Goal: Book appointment/travel/reservation

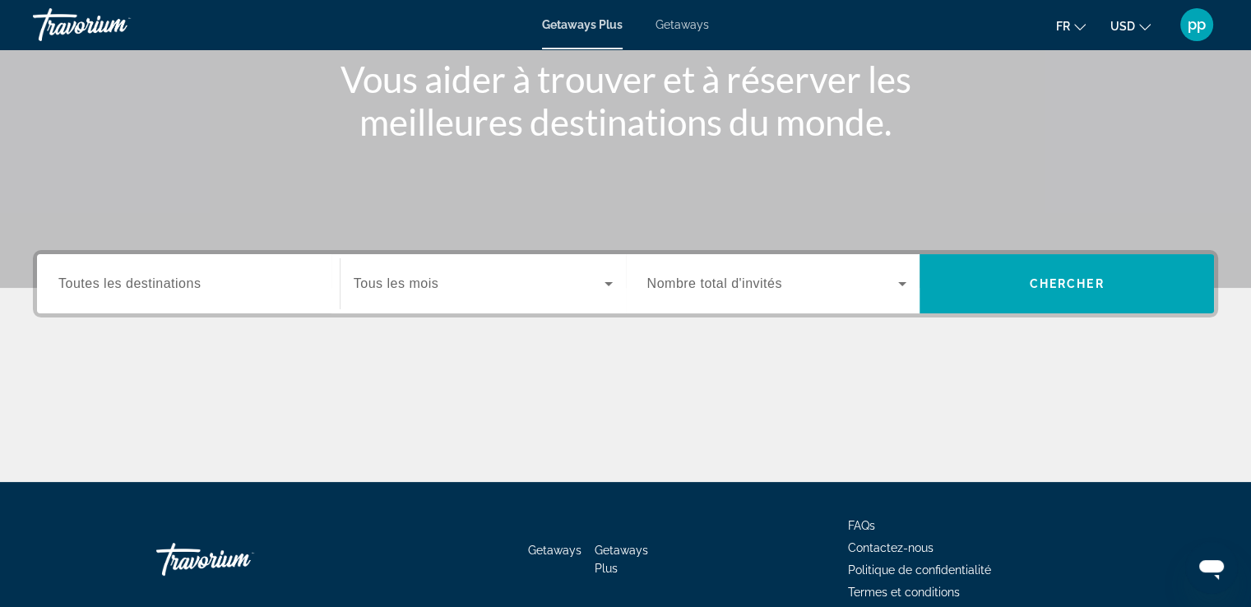
scroll to position [226, 0]
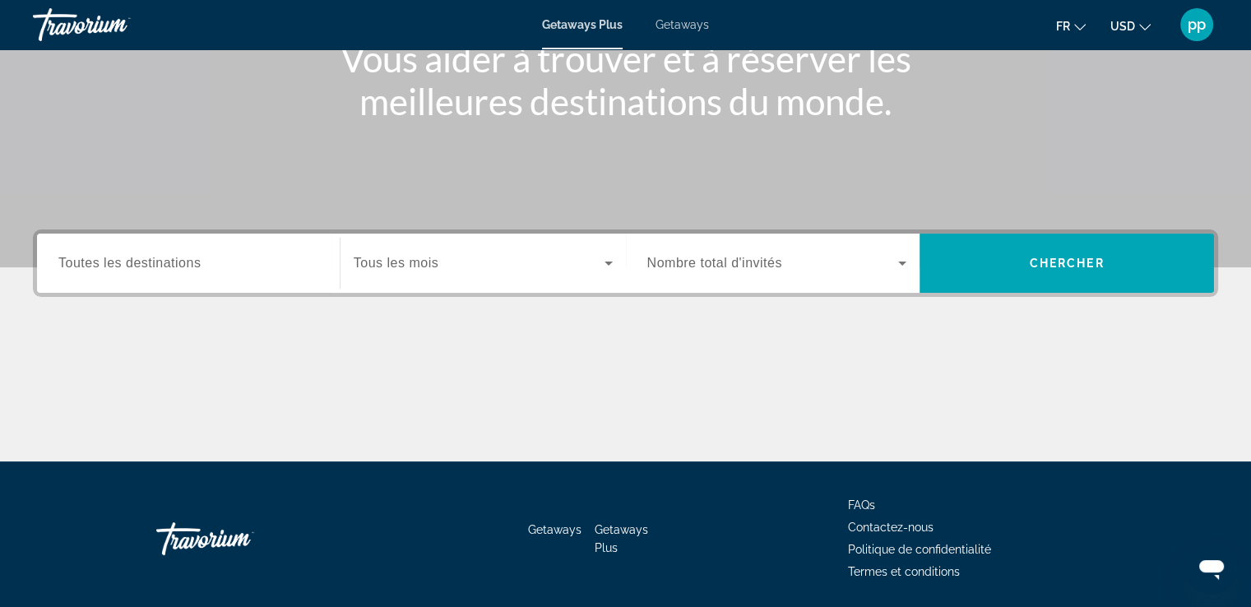
click at [903, 266] on icon "Search widget" at bounding box center [902, 263] width 20 height 20
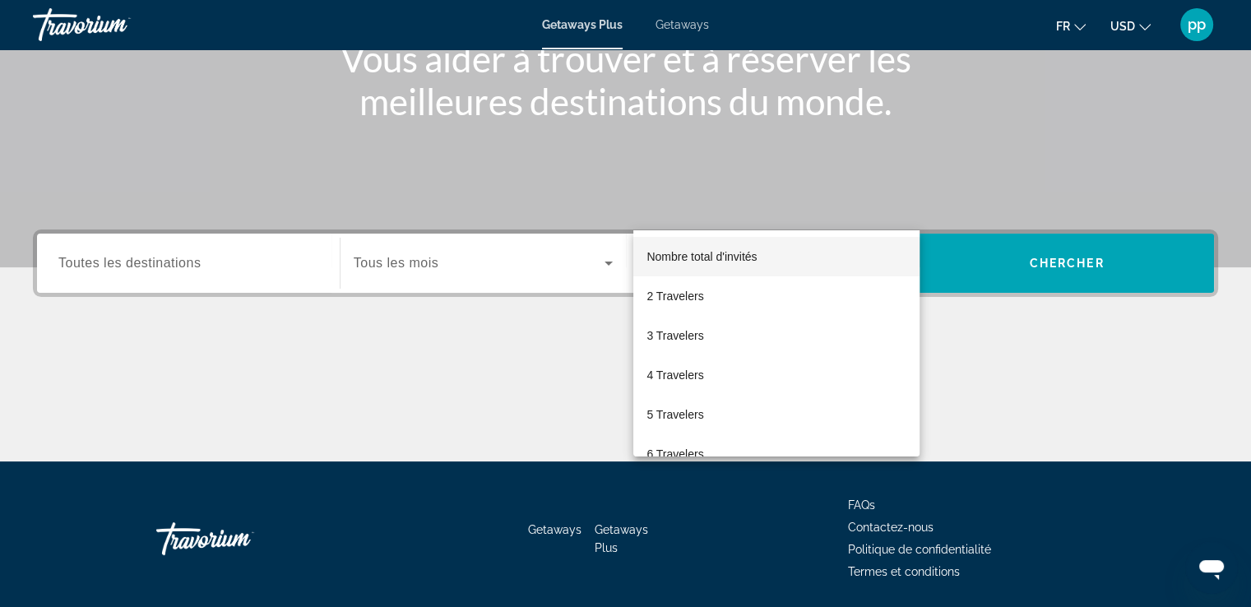
scroll to position [282, 0]
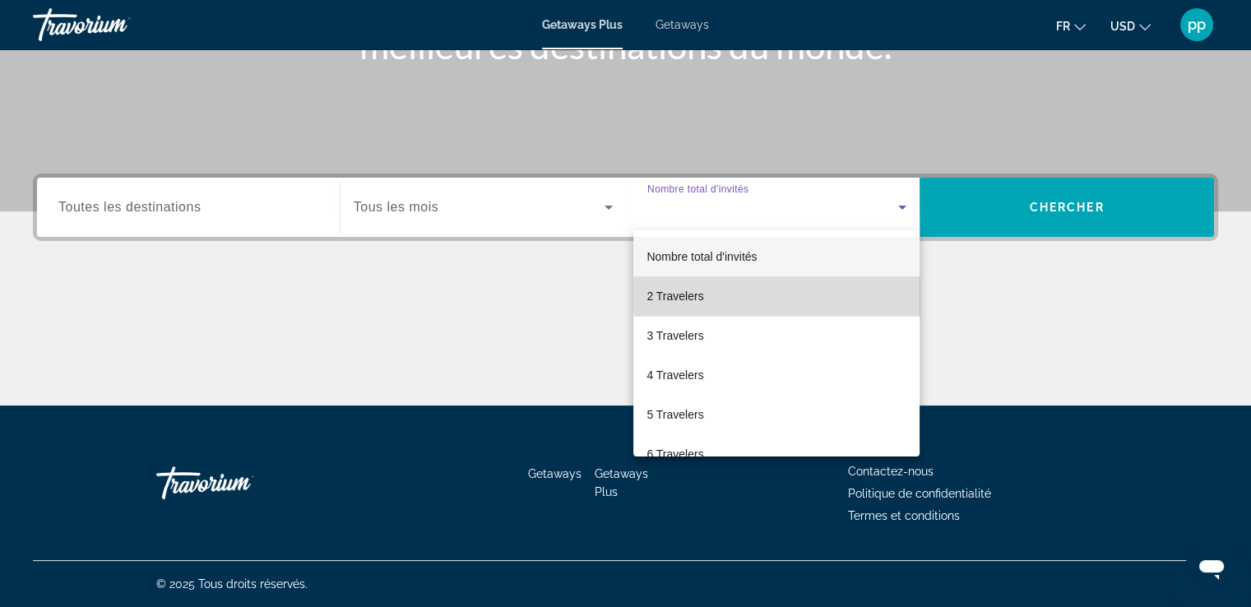
click at [783, 295] on mat-option "2 Travelers" at bounding box center [776, 295] width 286 height 39
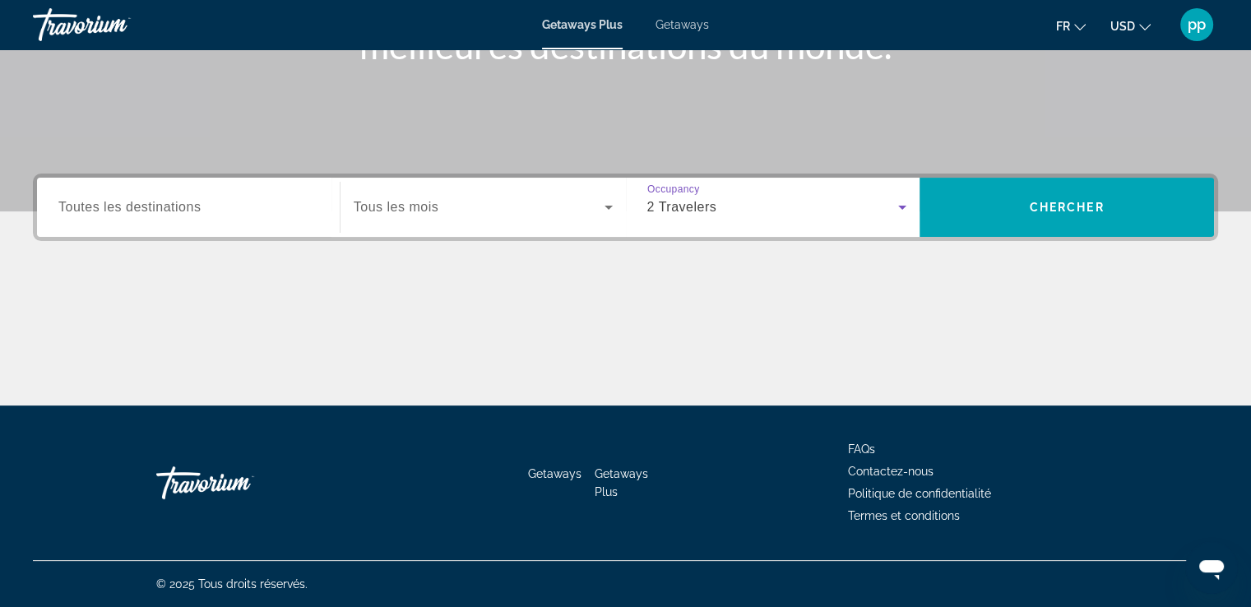
click at [441, 206] on span "Search widget" at bounding box center [479, 207] width 251 height 20
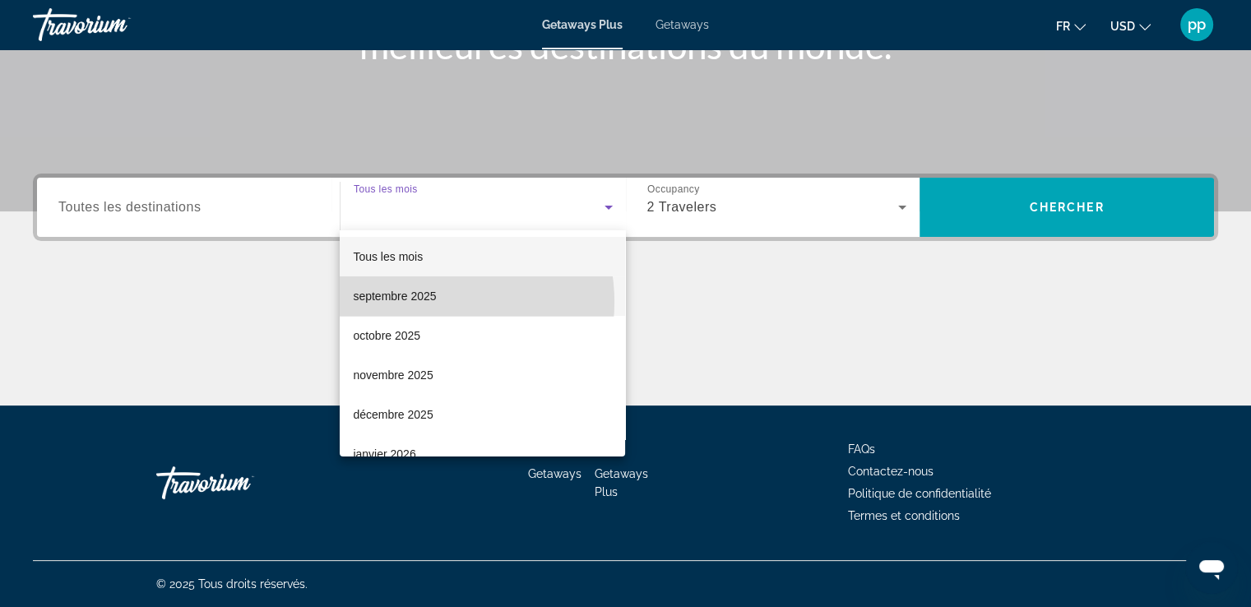
click at [421, 302] on span "septembre 2025" at bounding box center [394, 296] width 83 height 20
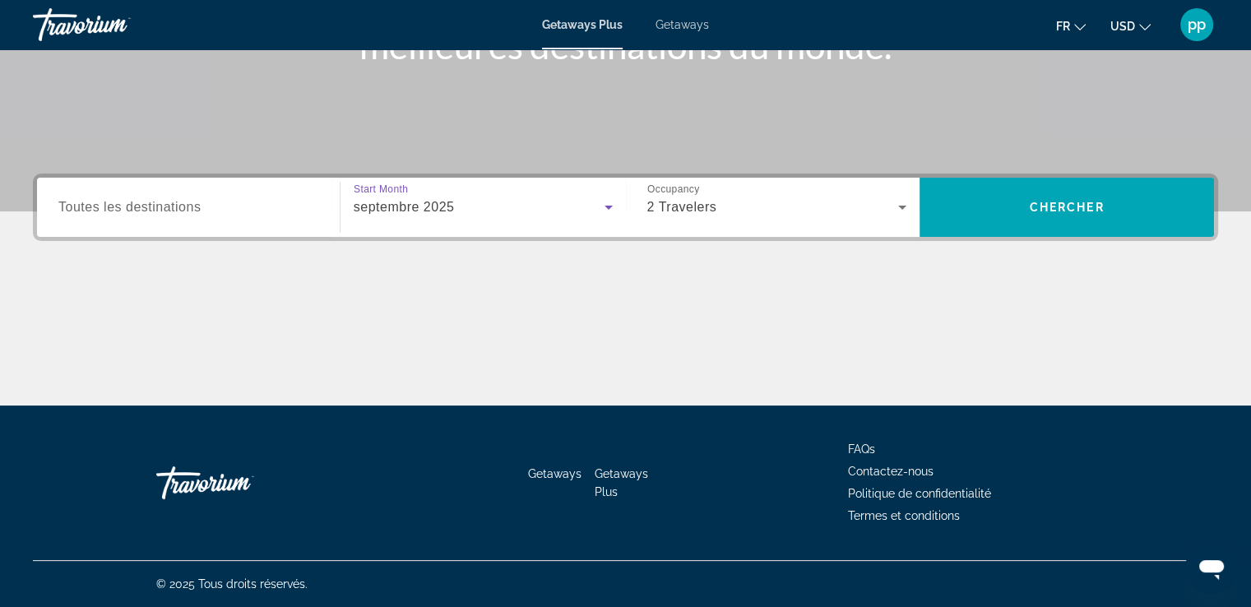
click at [247, 205] on input "Destination Toutes les destinations" at bounding box center [188, 208] width 260 height 20
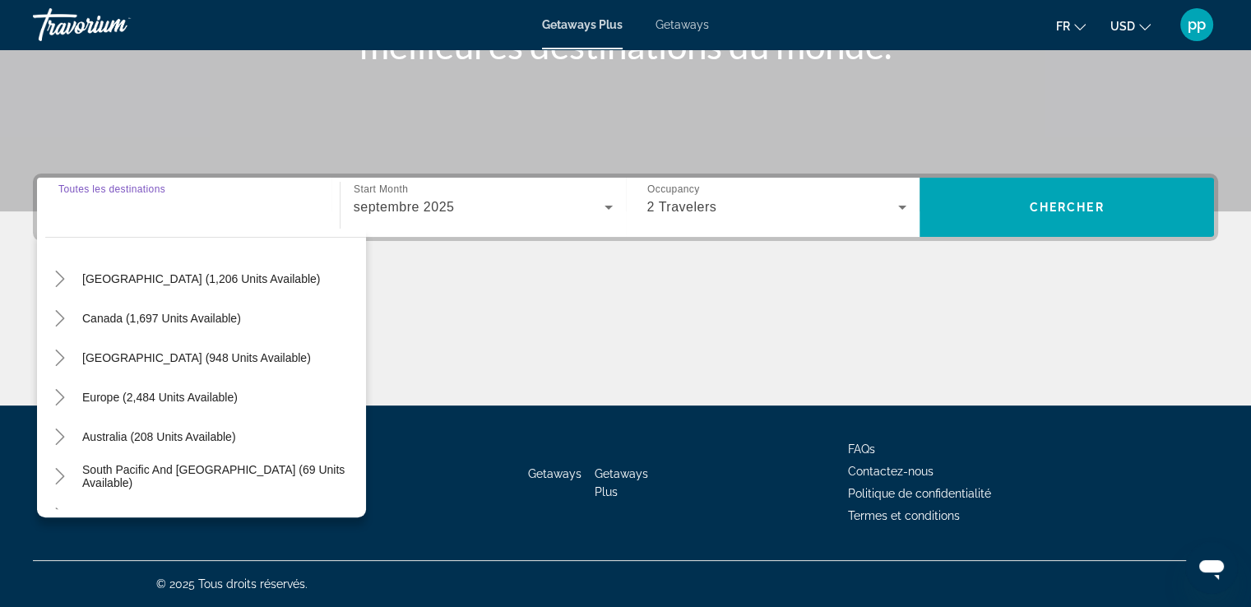
scroll to position [62, 0]
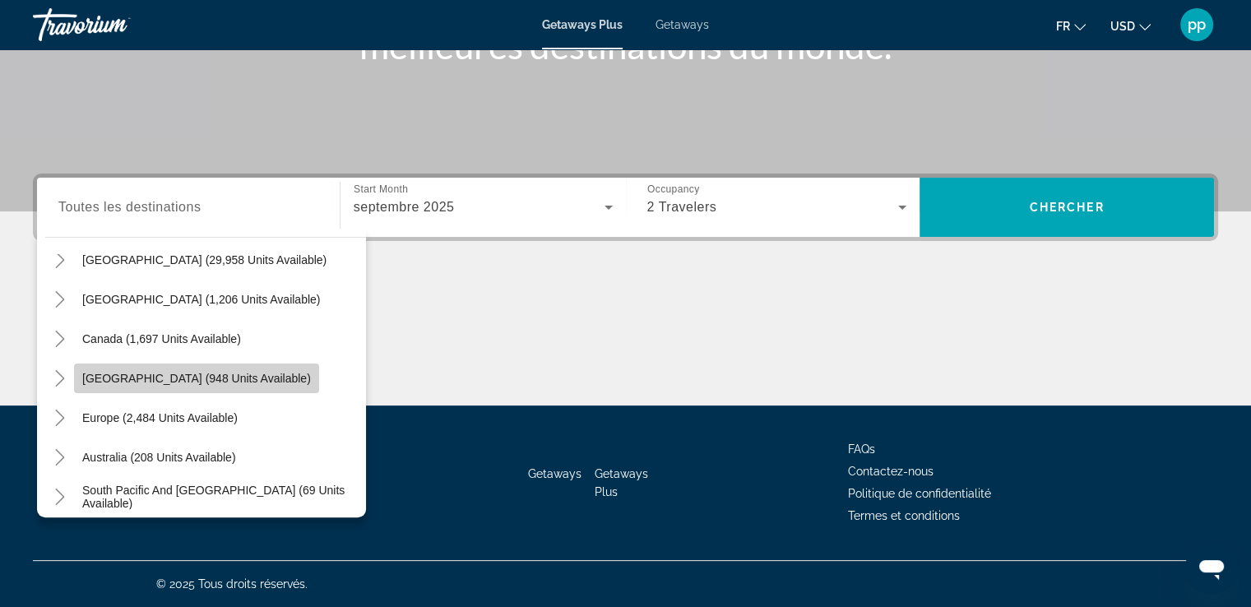
click at [270, 373] on span "[GEOGRAPHIC_DATA] (948 units available)" at bounding box center [196, 378] width 229 height 13
type input "**********"
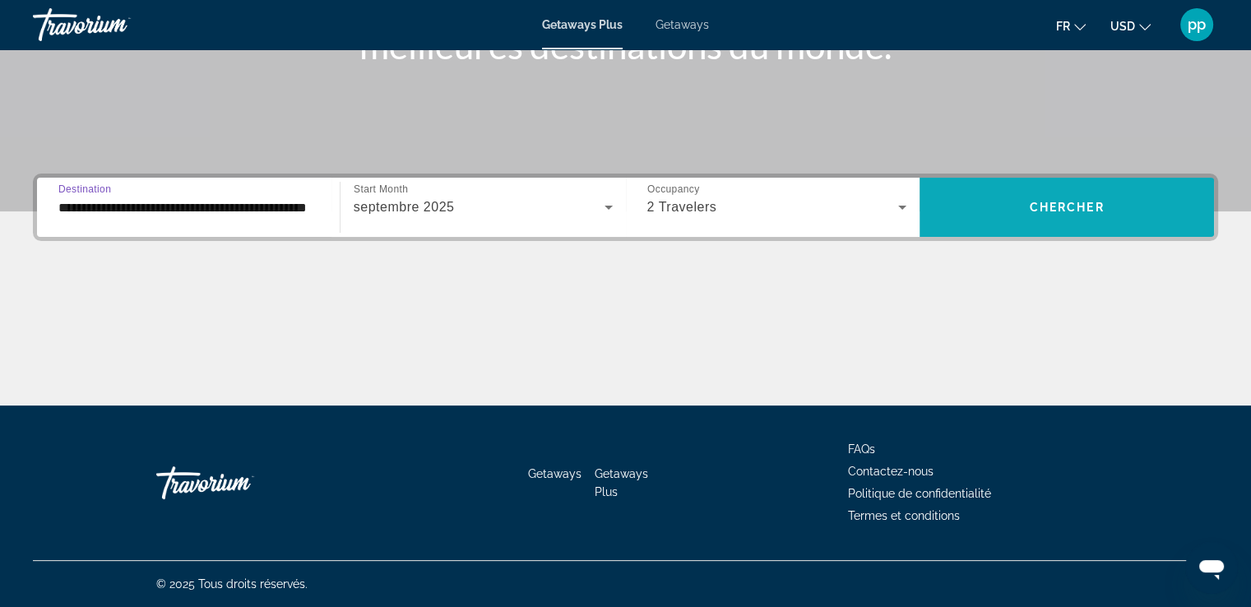
click at [1060, 206] on span "Chercher" at bounding box center [1067, 207] width 75 height 13
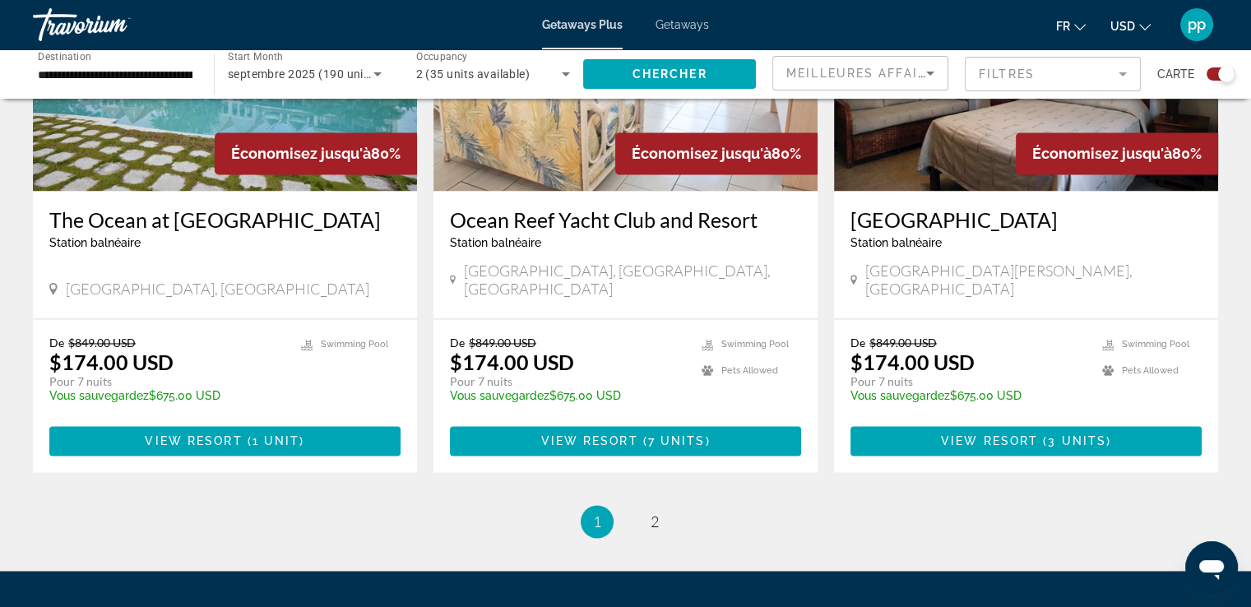
scroll to position [2487, 0]
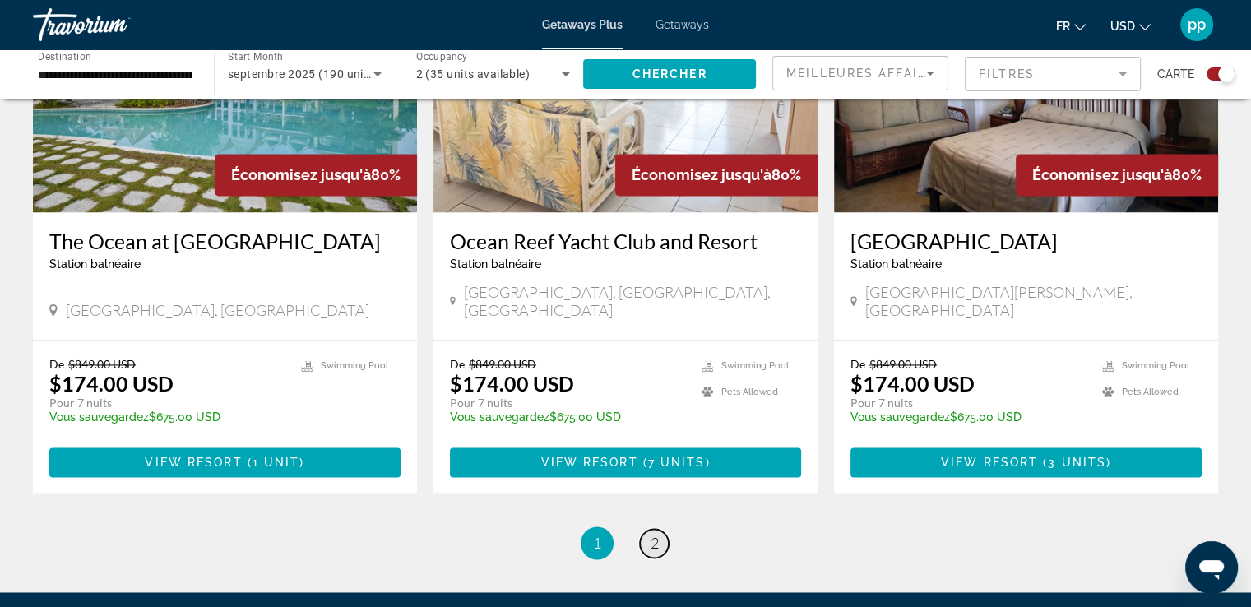
click at [661, 529] on link "page 2" at bounding box center [654, 543] width 29 height 29
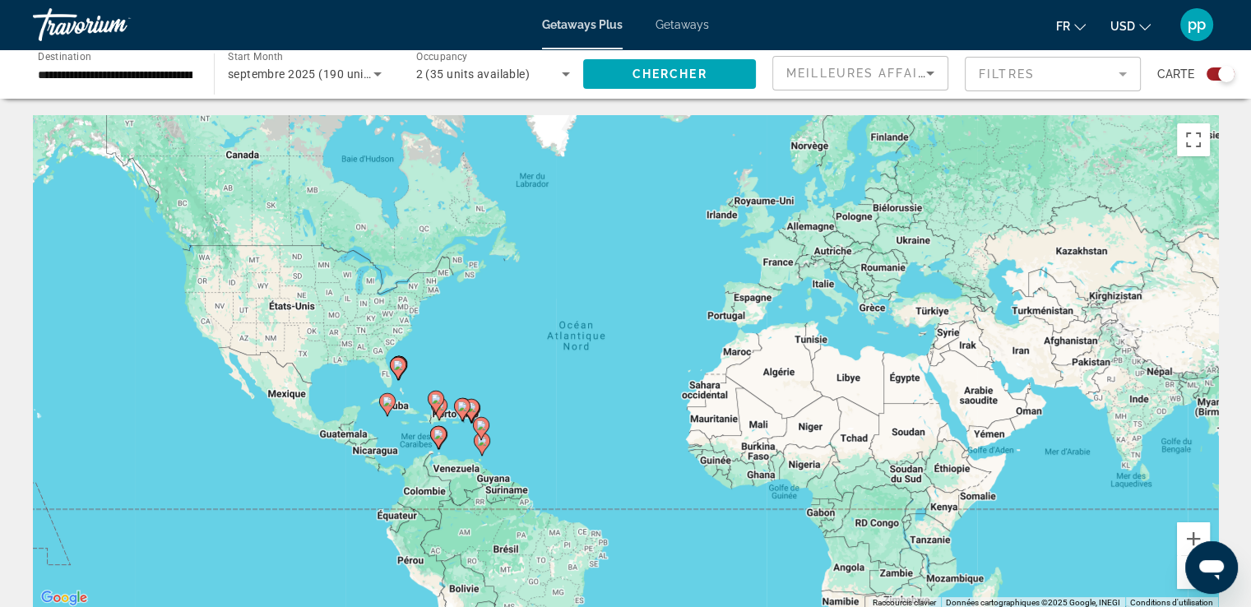
click at [1129, 25] on span "USD" at bounding box center [1122, 26] width 25 height 13
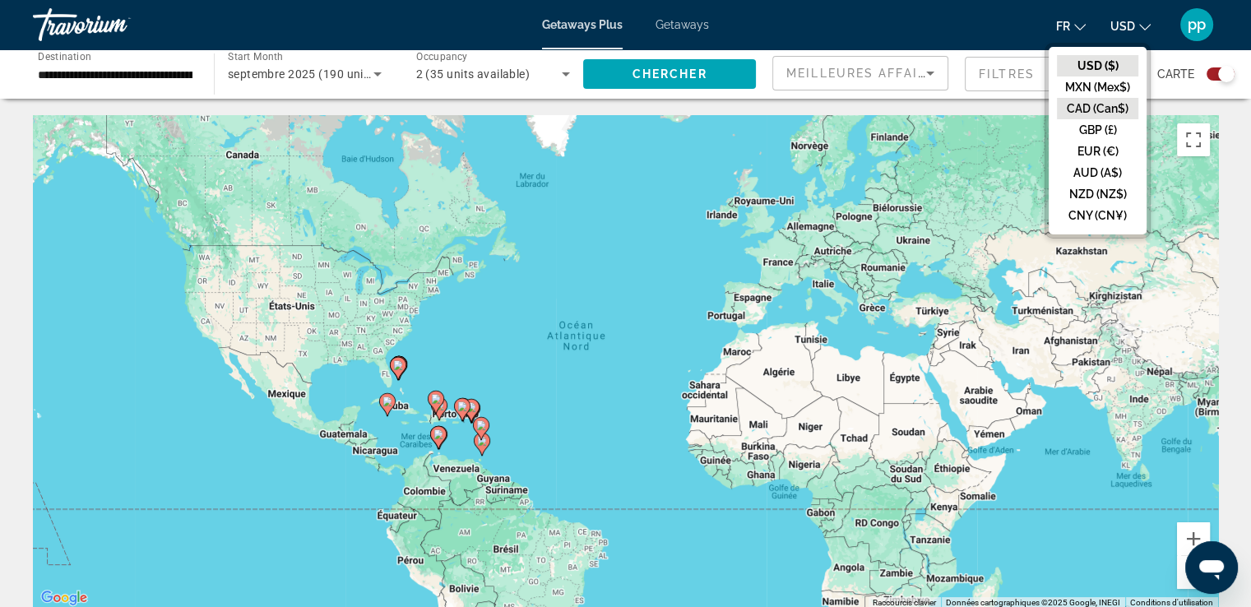
click at [1117, 111] on button "CAD (Can$)" at bounding box center [1097, 108] width 81 height 21
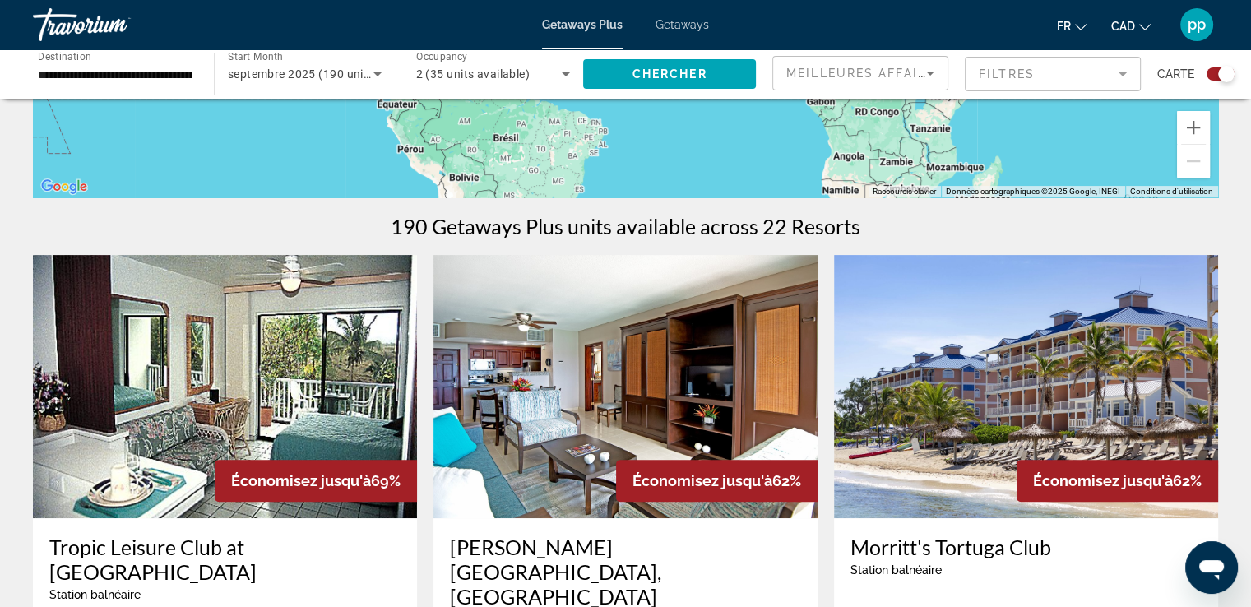
scroll to position [391, 0]
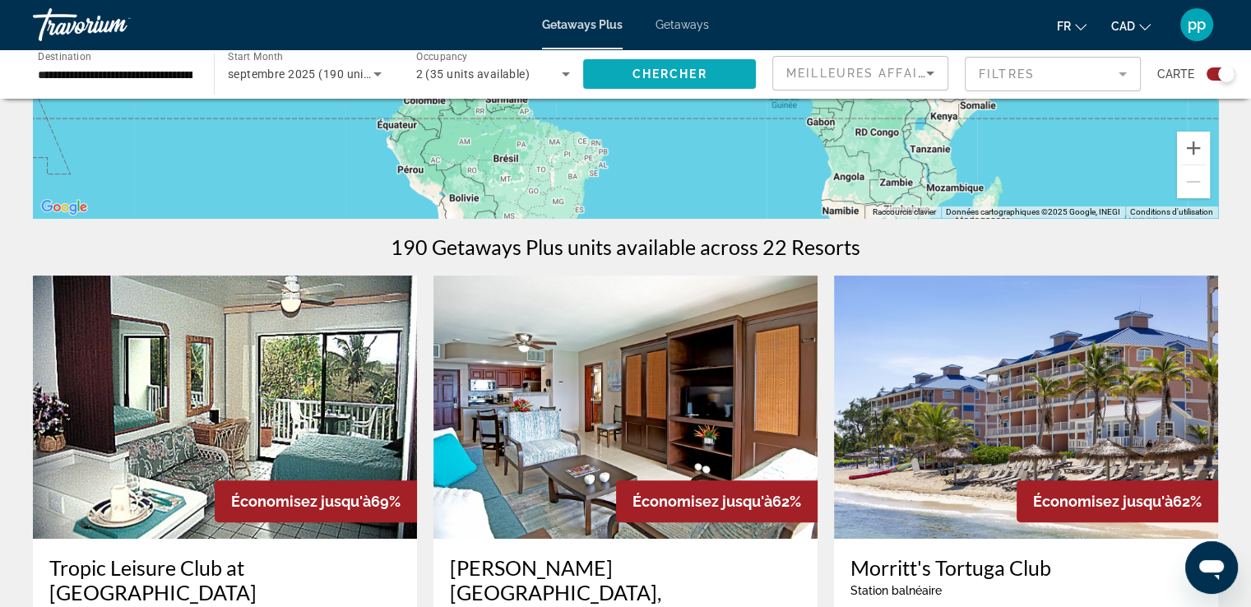
click at [624, 81] on span "Search widget" at bounding box center [669, 73] width 173 height 39
